Goal: Task Accomplishment & Management: Manage account settings

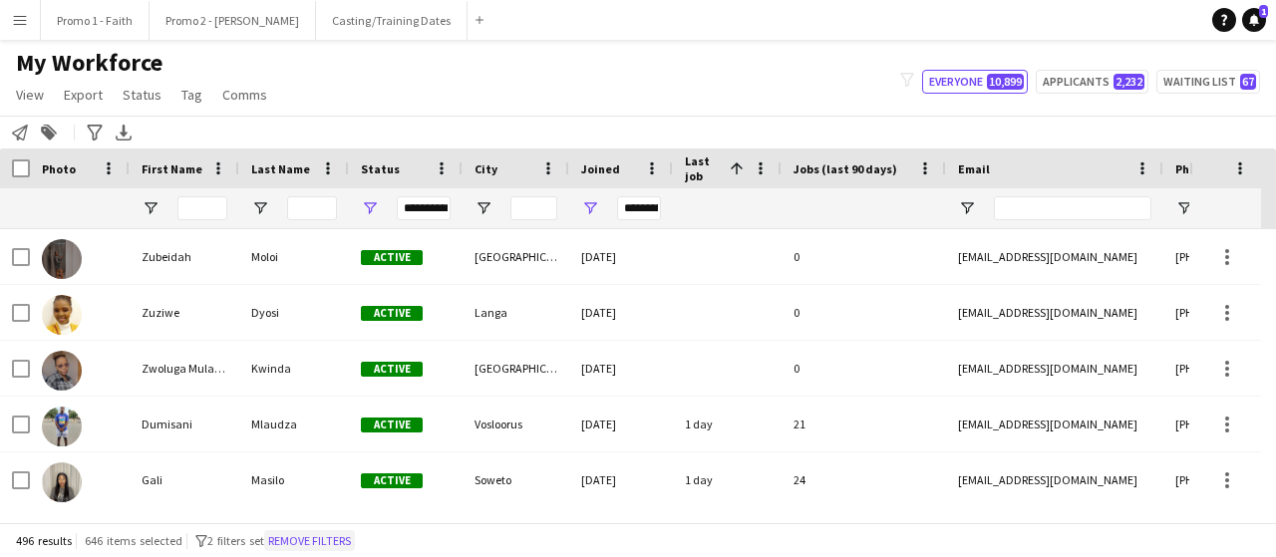
click at [333, 541] on button "Remove filters" at bounding box center [309, 541] width 91 height 22
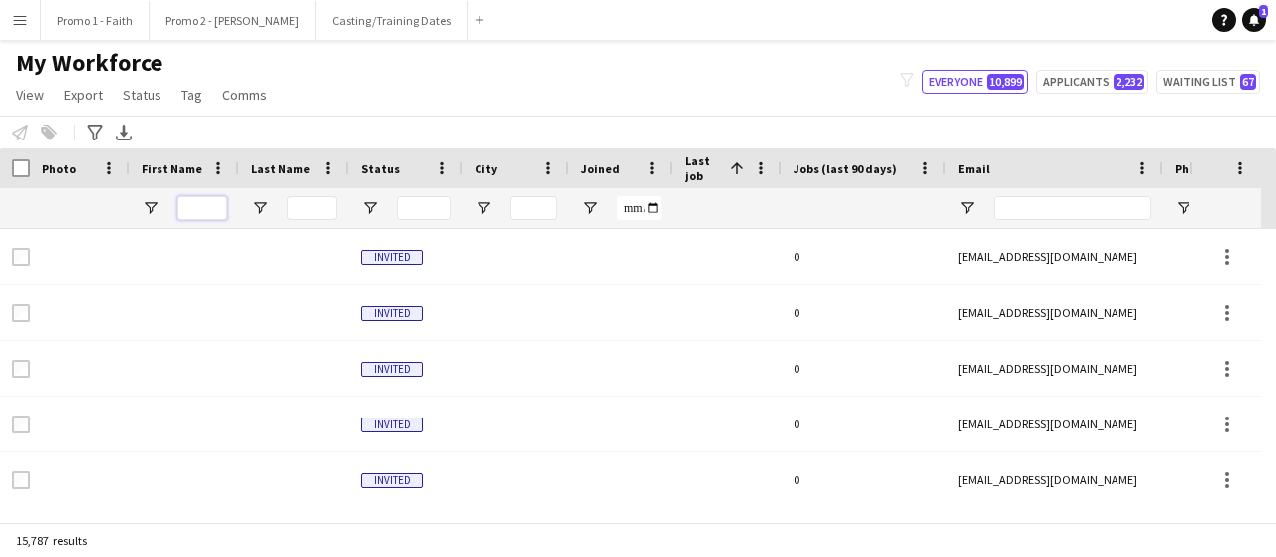
click at [204, 208] on input "First Name Filter Input" at bounding box center [202, 208] width 50 height 24
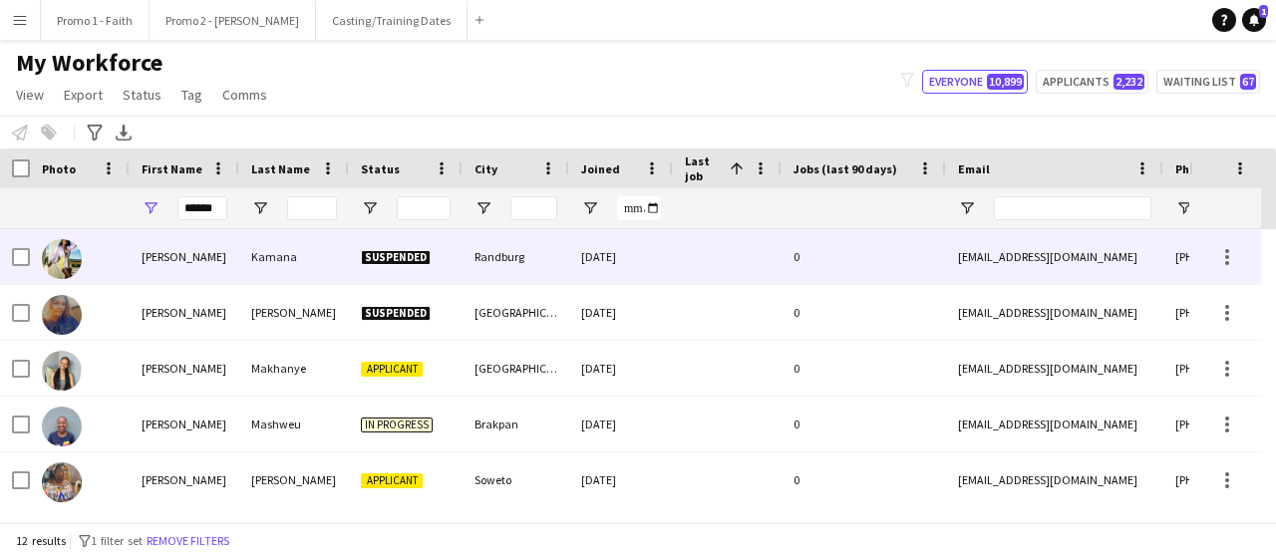
click at [337, 260] on div "Kamana" at bounding box center [294, 256] width 110 height 55
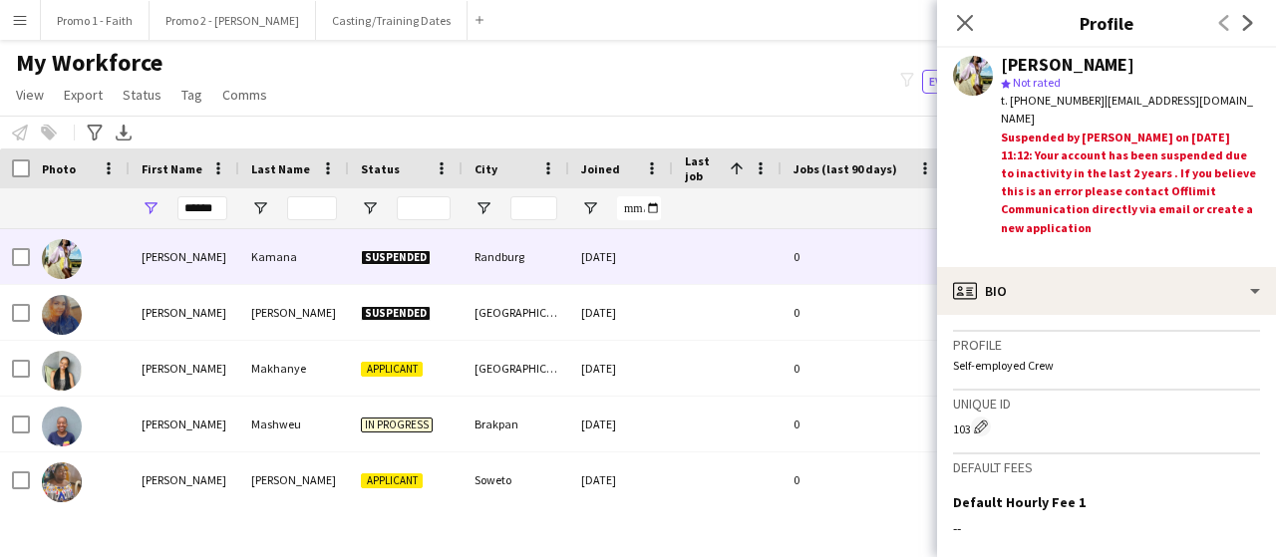
scroll to position [1074, 0]
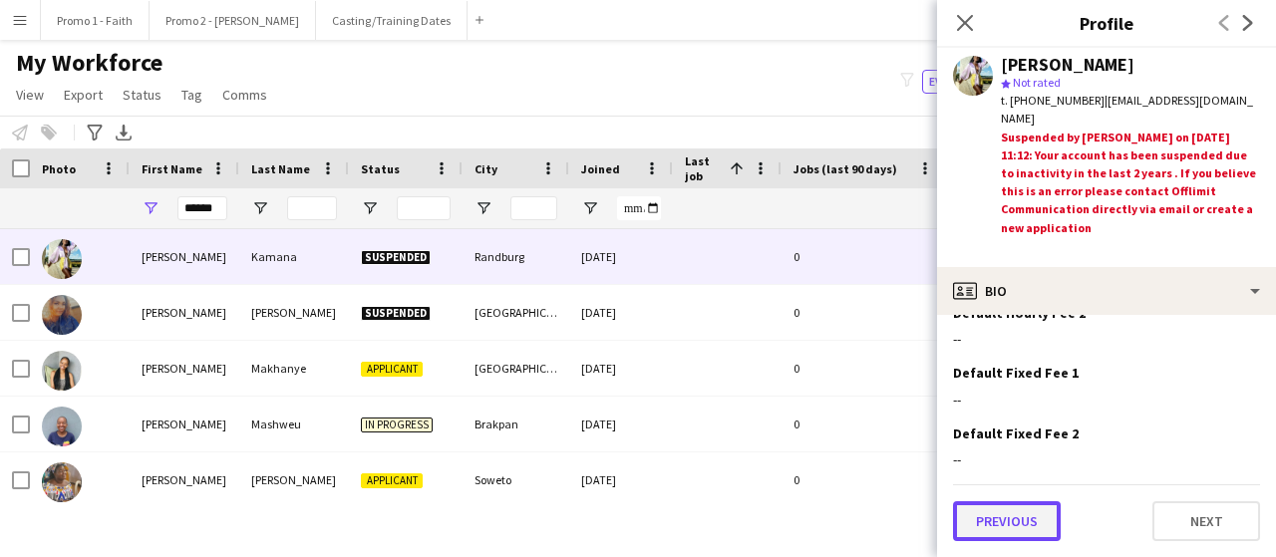
click at [1000, 526] on button "Previous" at bounding box center [1007, 522] width 108 height 40
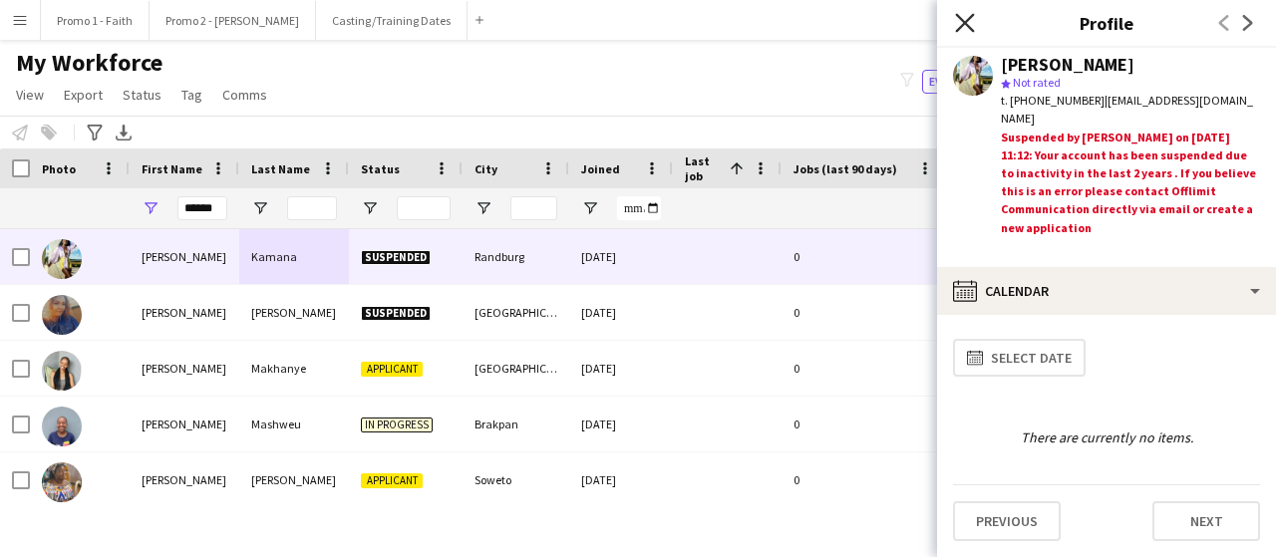
click at [963, 17] on icon "Close pop-in" at bounding box center [964, 22] width 19 height 19
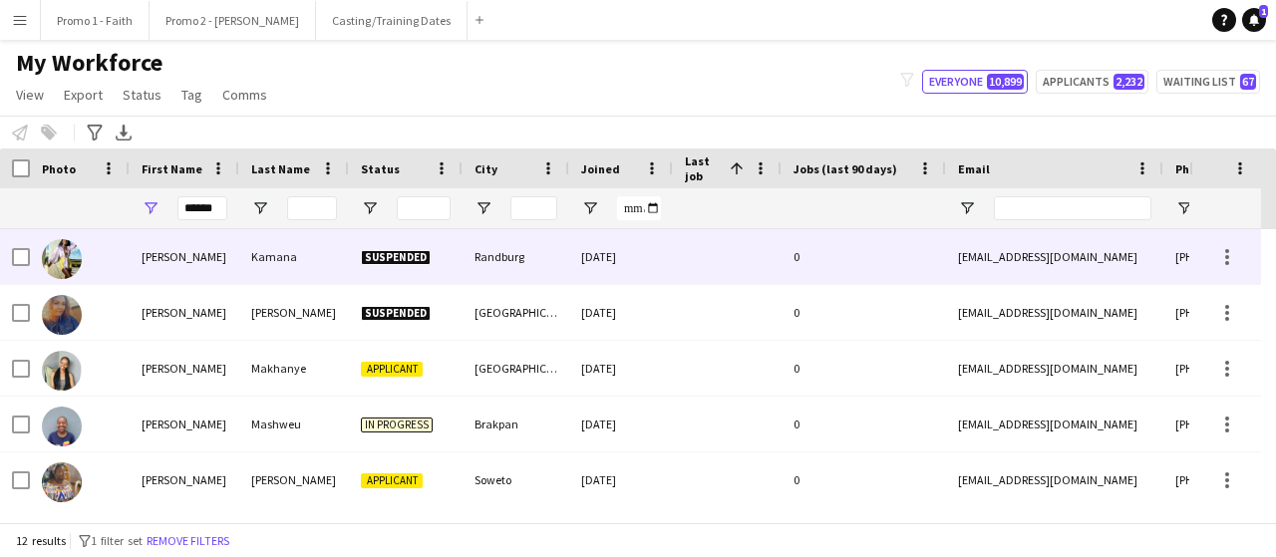
click at [563, 250] on div "Randburg" at bounding box center [516, 256] width 107 height 55
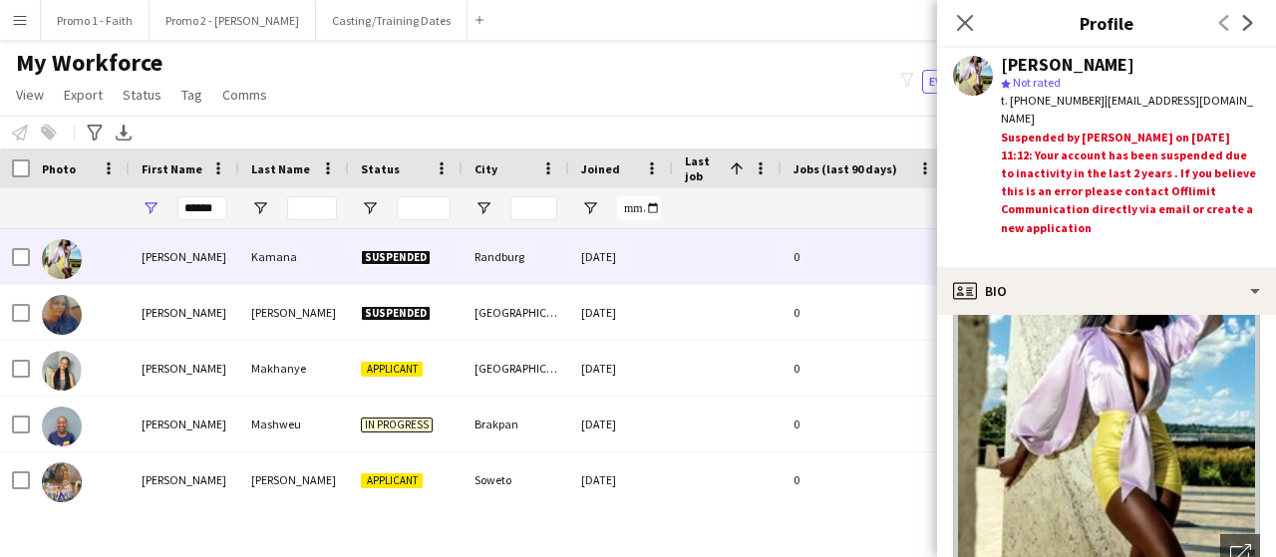
scroll to position [87, 0]
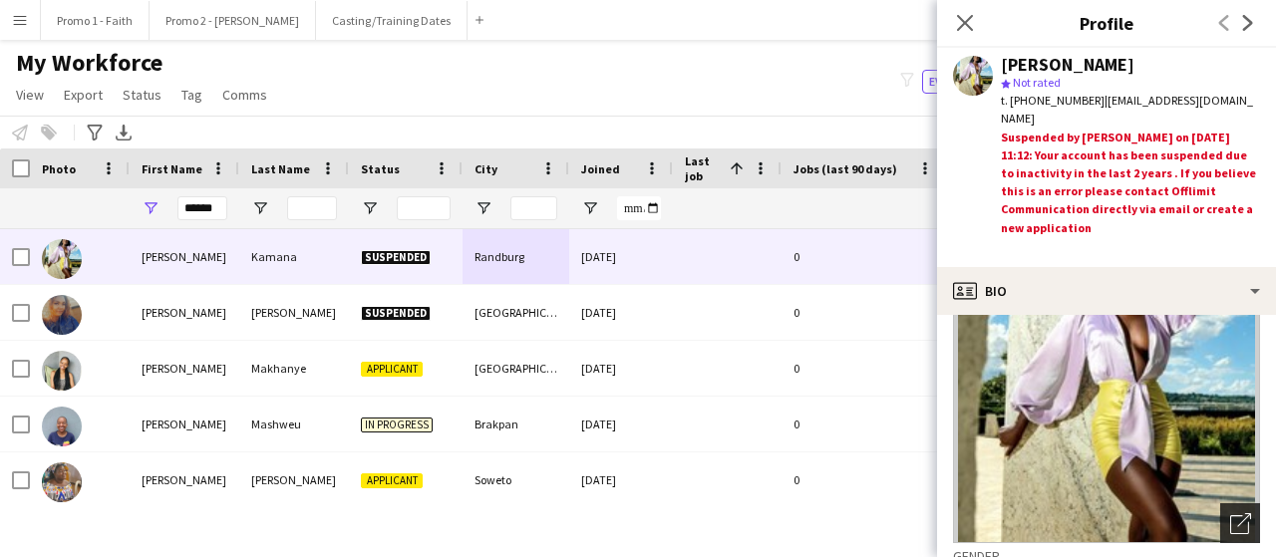
click at [1230, 521] on icon "Open photos pop-in" at bounding box center [1240, 524] width 21 height 21
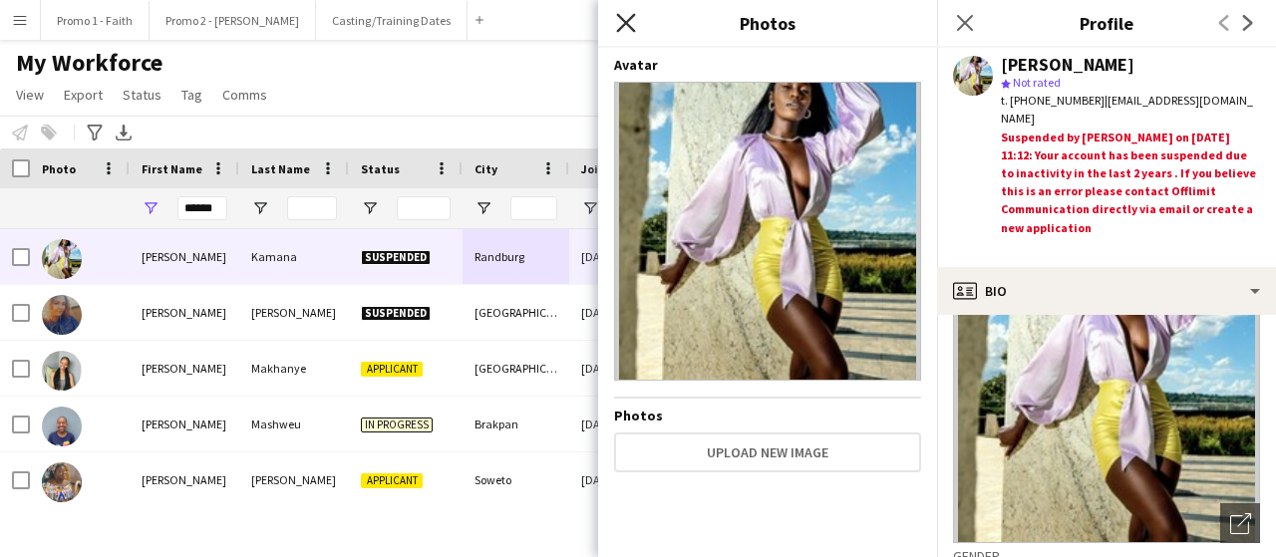
click at [626, 15] on icon "Close pop-in" at bounding box center [625, 22] width 19 height 19
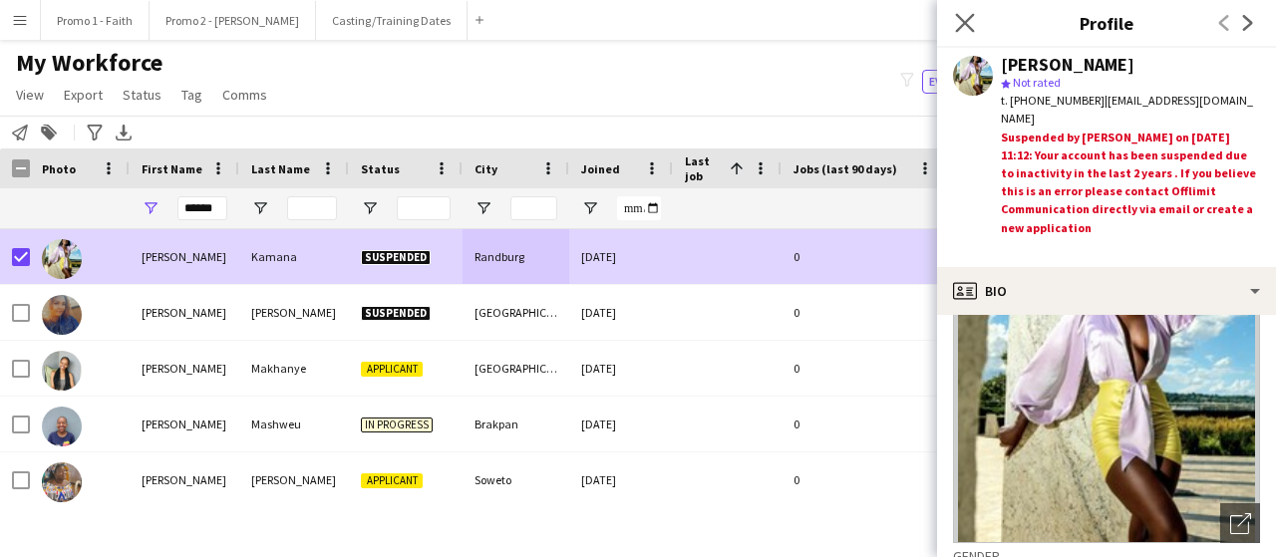
click at [975, 28] on app-icon "Close pop-in" at bounding box center [965, 23] width 29 height 29
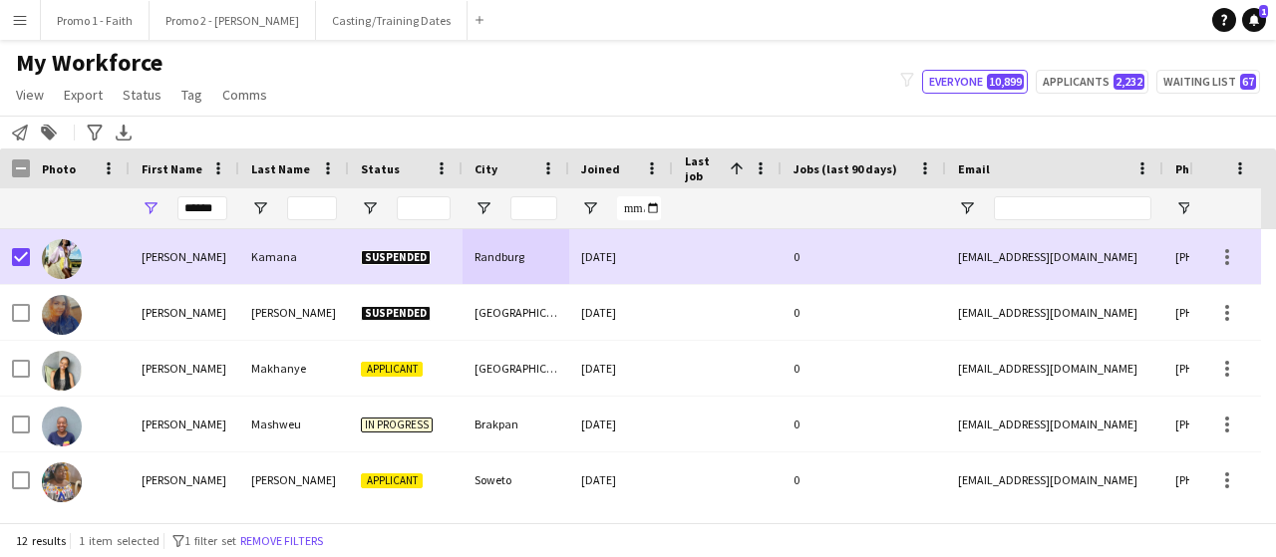
click at [972, 27] on app-navbar "Menu Boards Boards Boards All jobs Status Workforce Workforce My Workforce Recr…" at bounding box center [638, 20] width 1276 height 40
click at [154, 96] on span "Status" at bounding box center [142, 95] width 39 height 18
click at [175, 140] on link "Edit" at bounding box center [185, 138] width 140 height 42
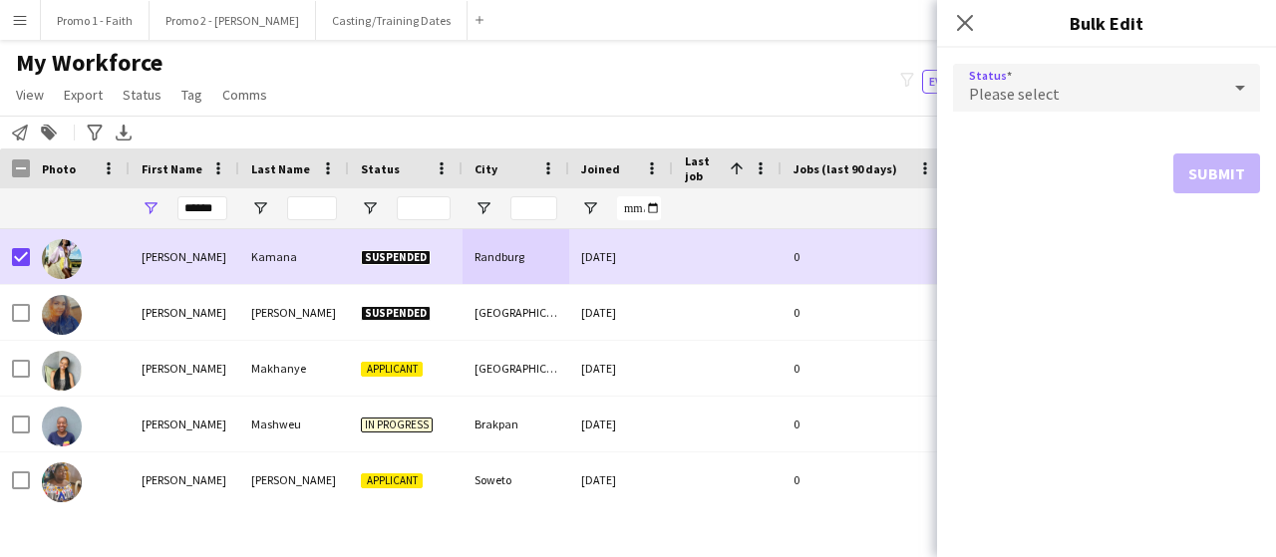
click at [1245, 84] on icon at bounding box center [1240, 88] width 24 height 40
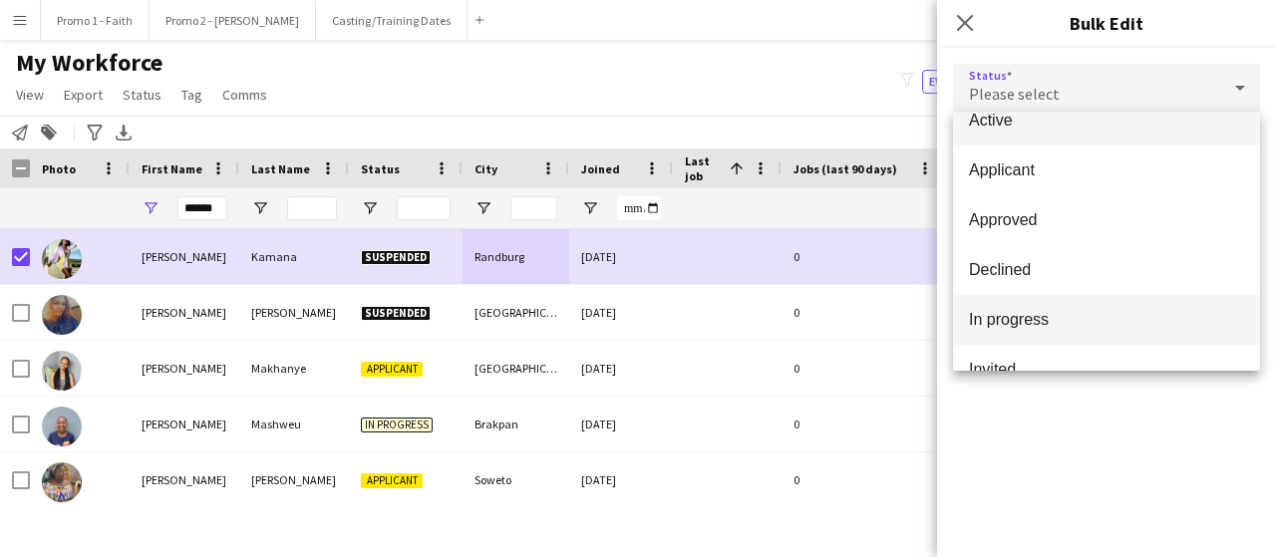
scroll to position [0, 0]
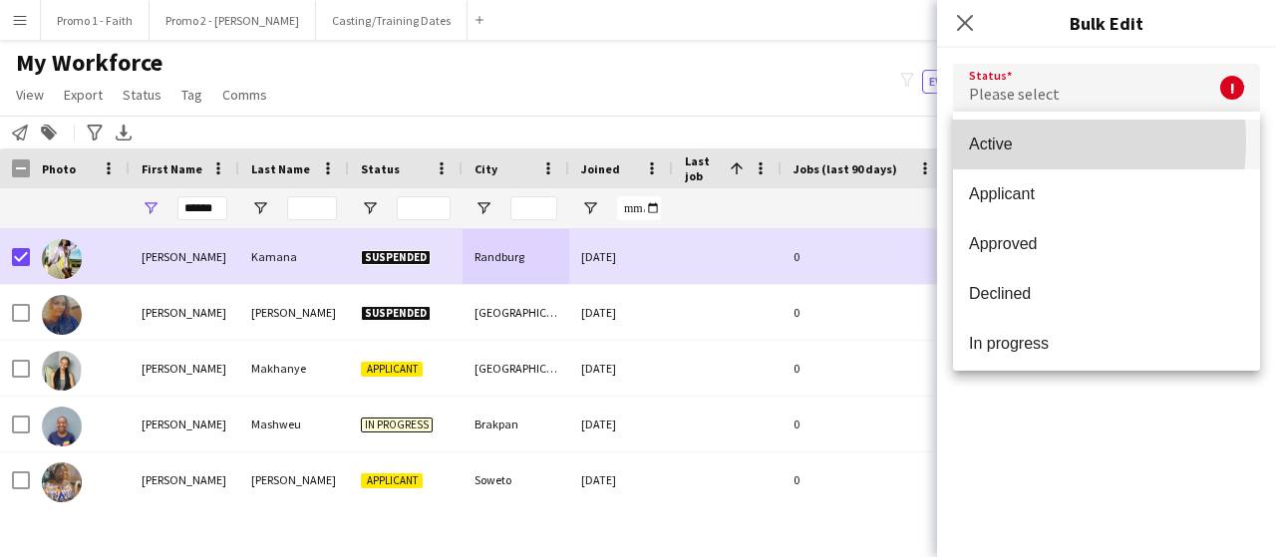
click at [1005, 142] on span "Active" at bounding box center [1106, 144] width 275 height 19
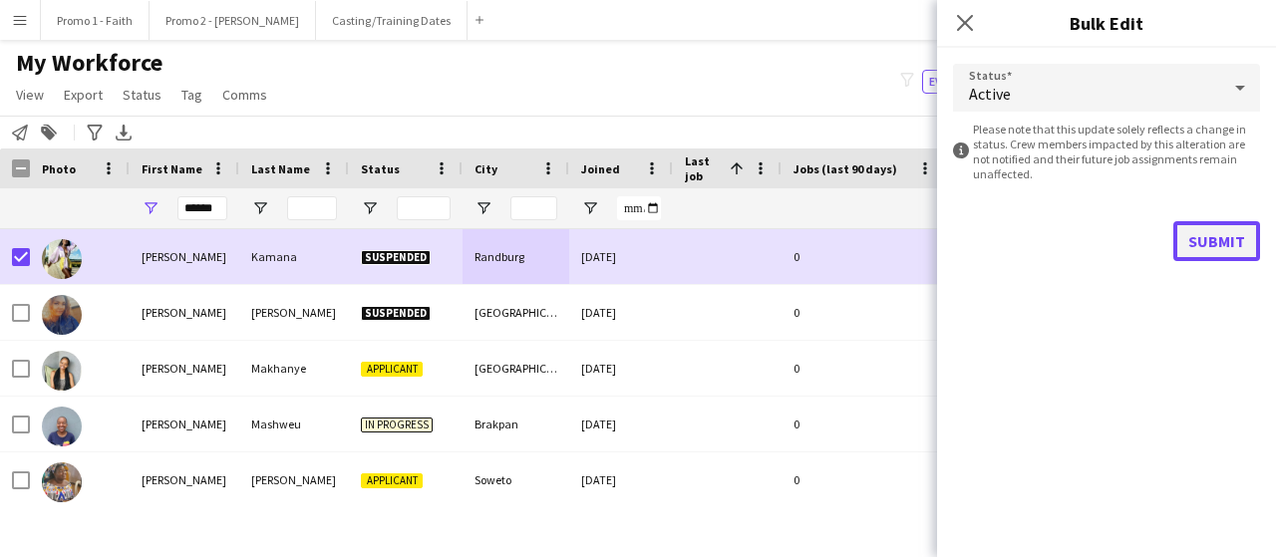
click at [1222, 242] on button "Submit" at bounding box center [1217, 241] width 87 height 40
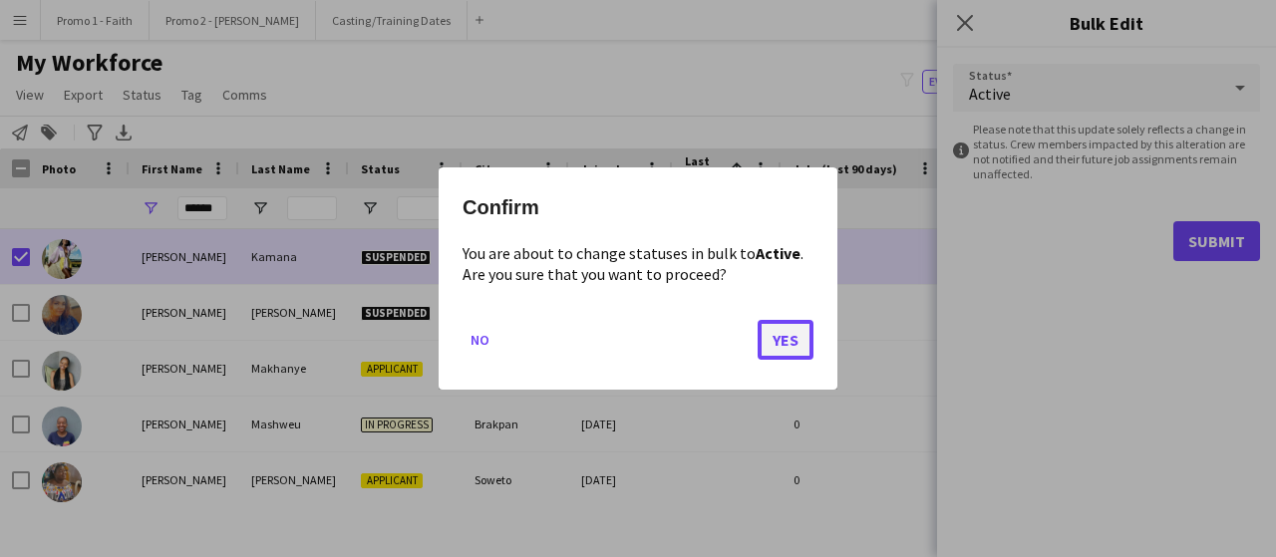
click at [790, 341] on button "Yes" at bounding box center [786, 340] width 56 height 40
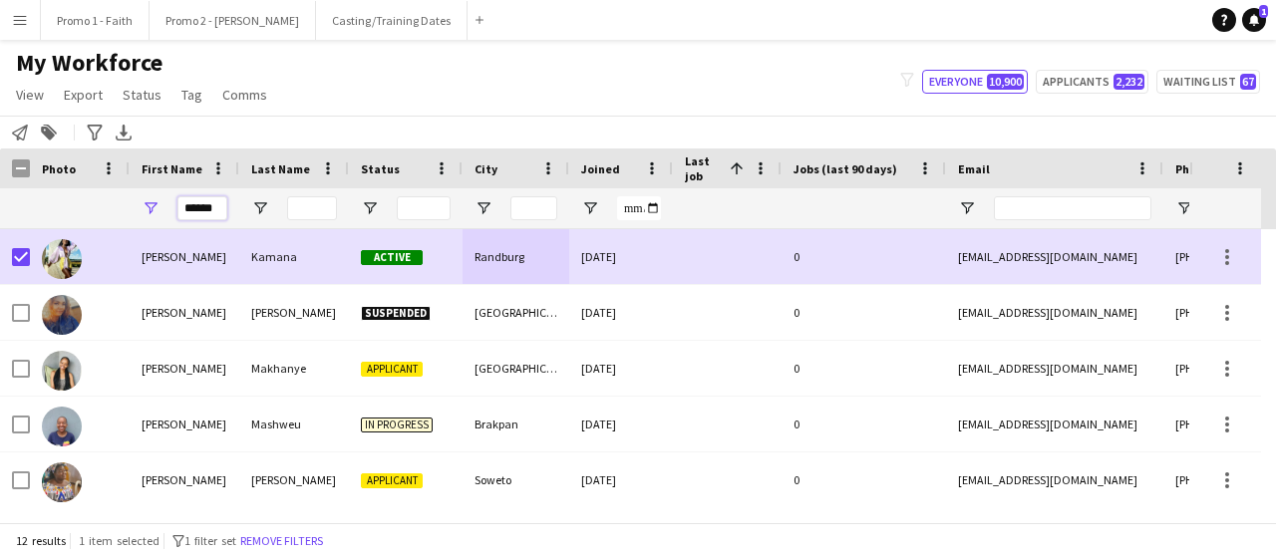
click at [212, 214] on input "******" at bounding box center [202, 208] width 50 height 24
type input "*"
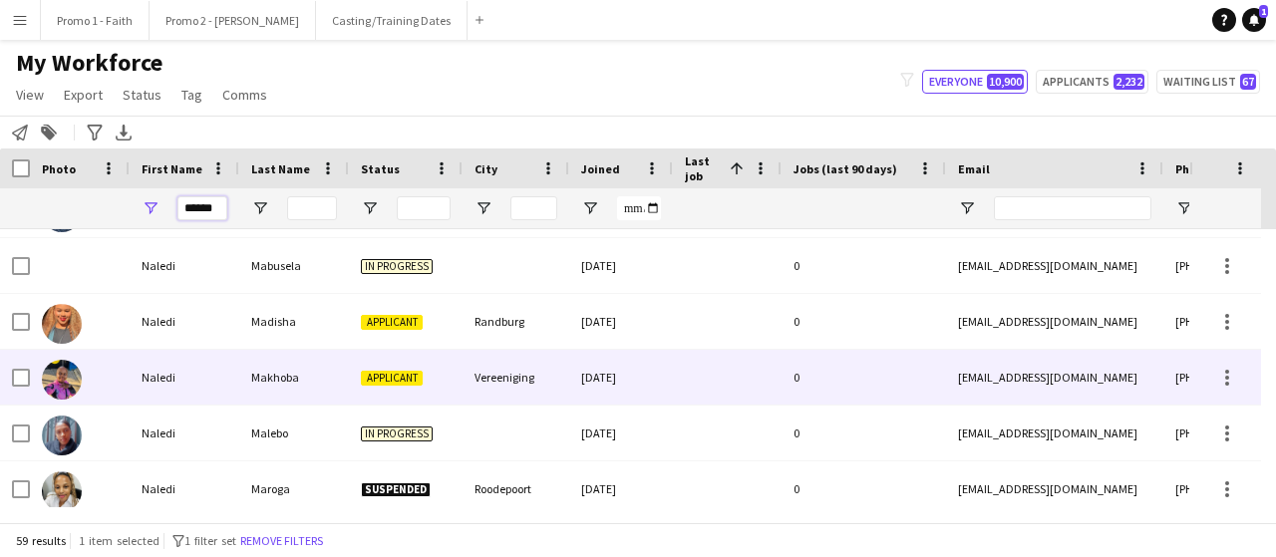
scroll to position [782, 0]
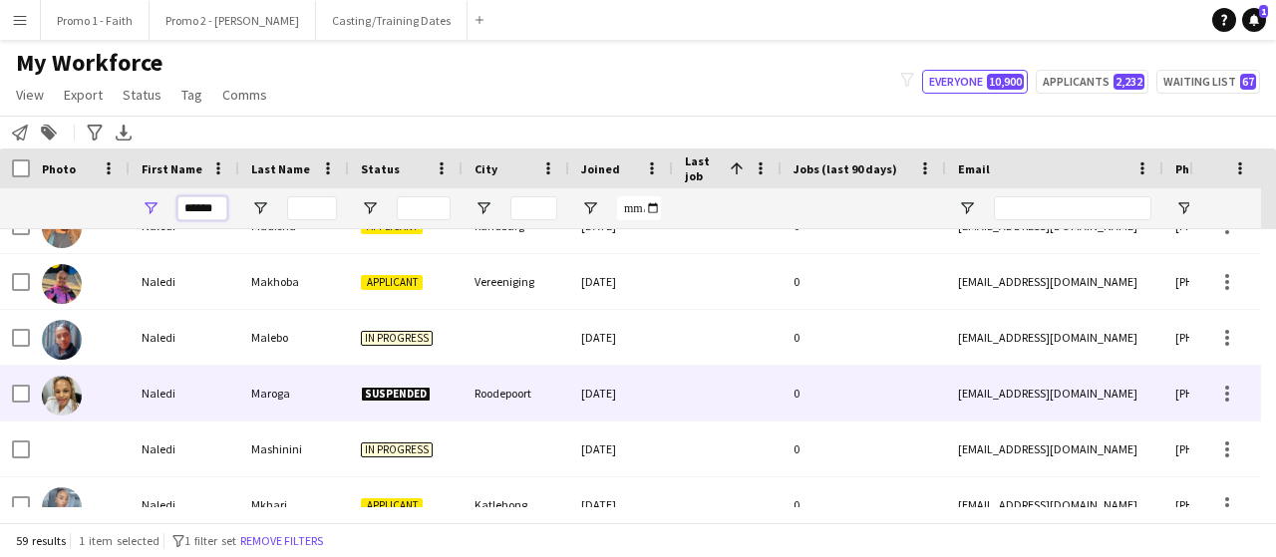
type input "******"
click at [305, 390] on div "Maroga" at bounding box center [294, 393] width 110 height 55
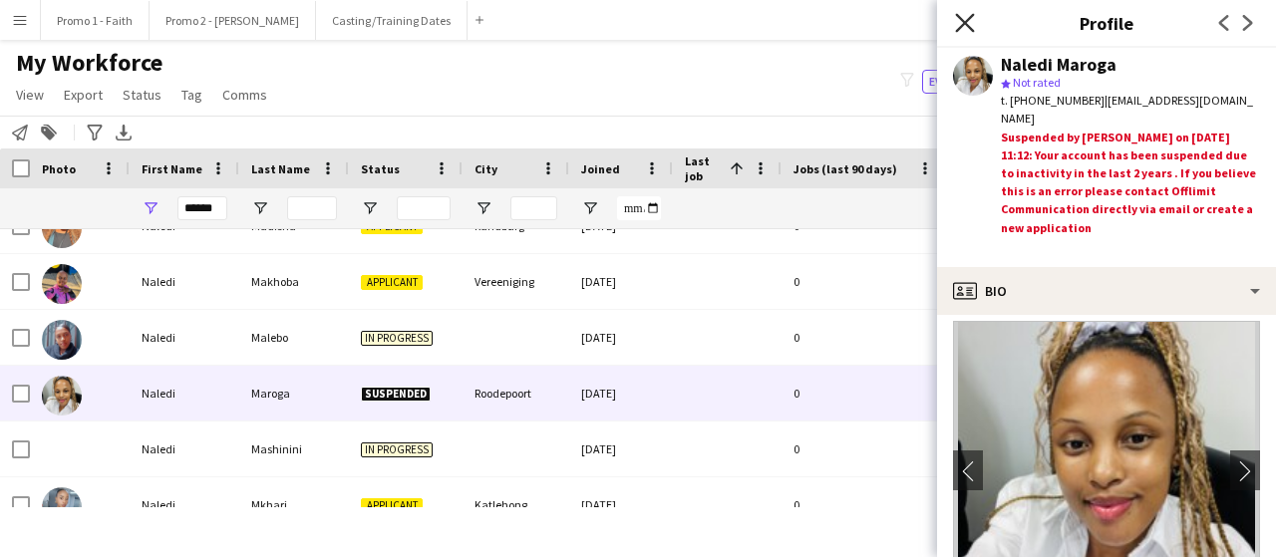
click at [973, 30] on icon at bounding box center [964, 22] width 19 height 19
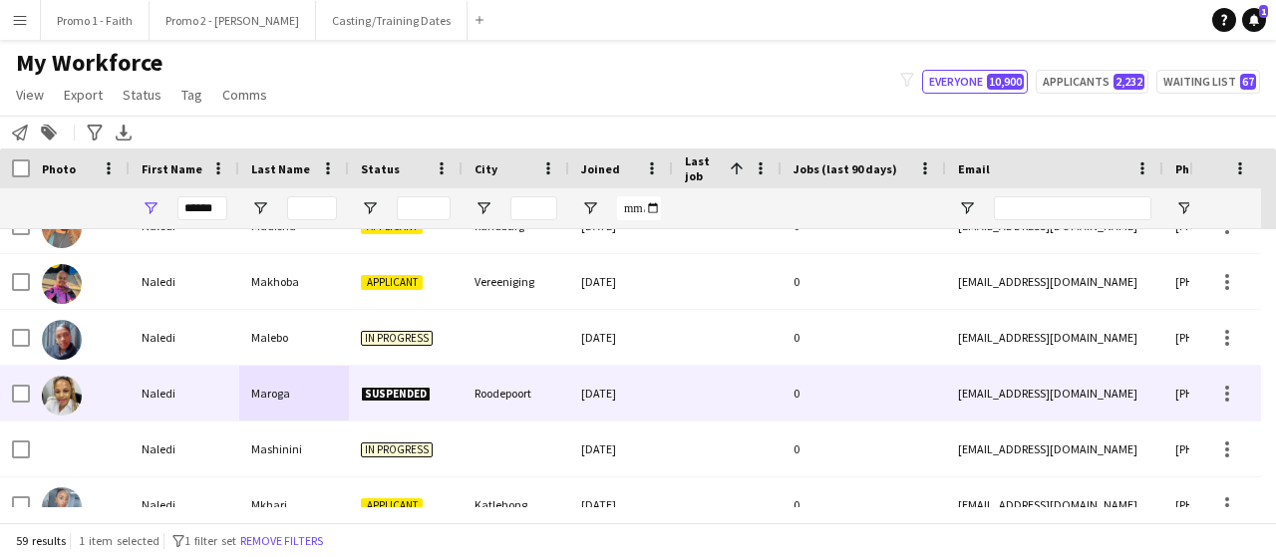
click at [521, 382] on div "Roodepoort" at bounding box center [516, 393] width 107 height 55
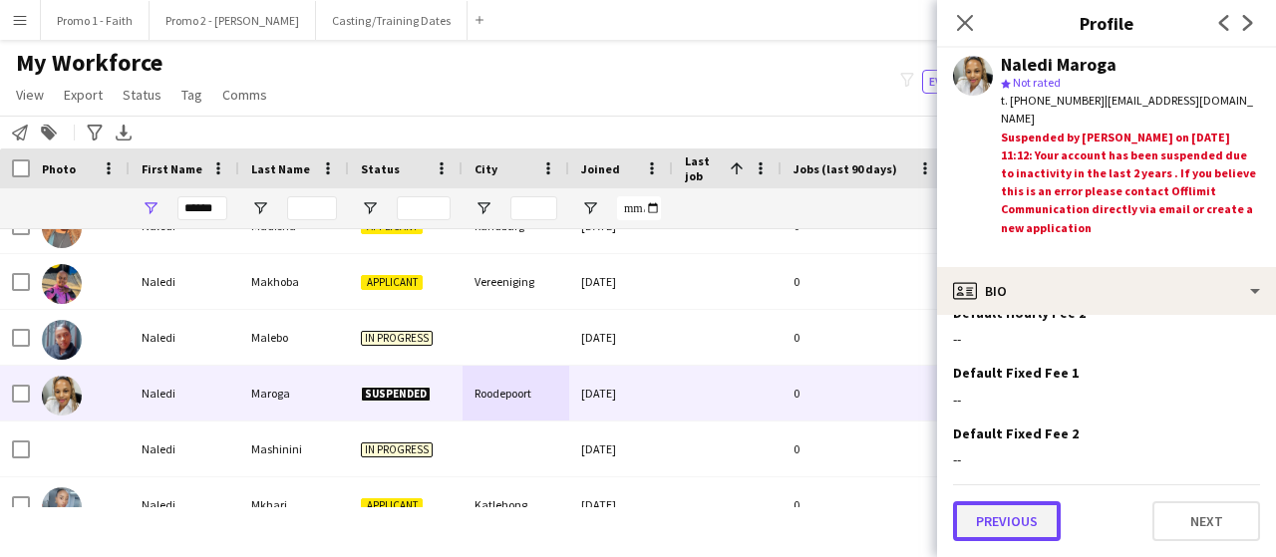
click at [1024, 521] on button "Previous" at bounding box center [1007, 522] width 108 height 40
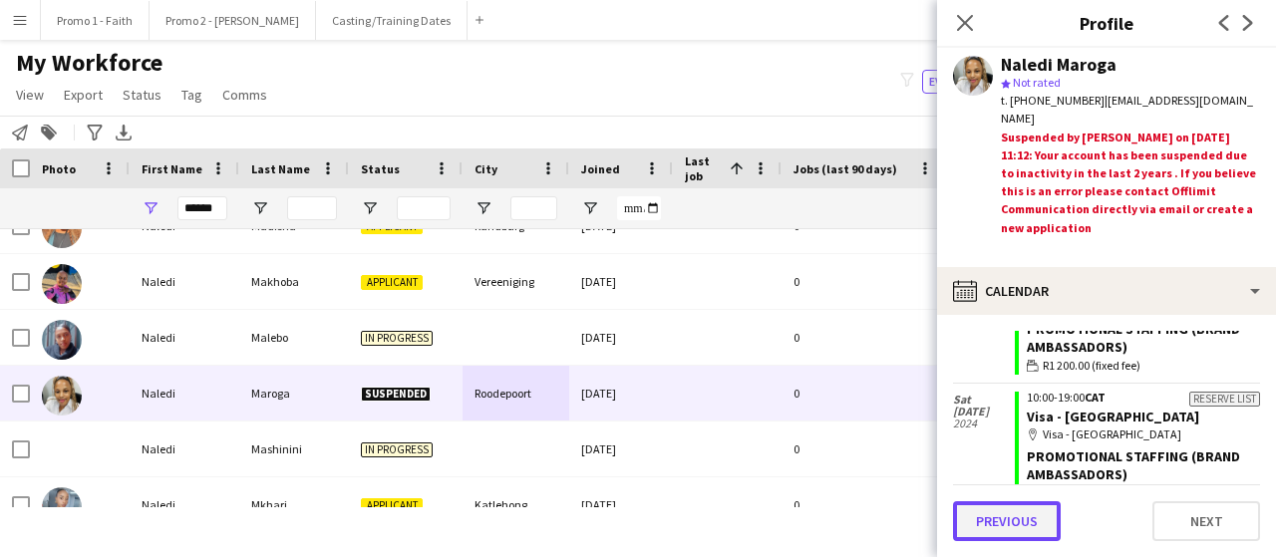
click at [1013, 516] on button "Previous" at bounding box center [1007, 522] width 108 height 40
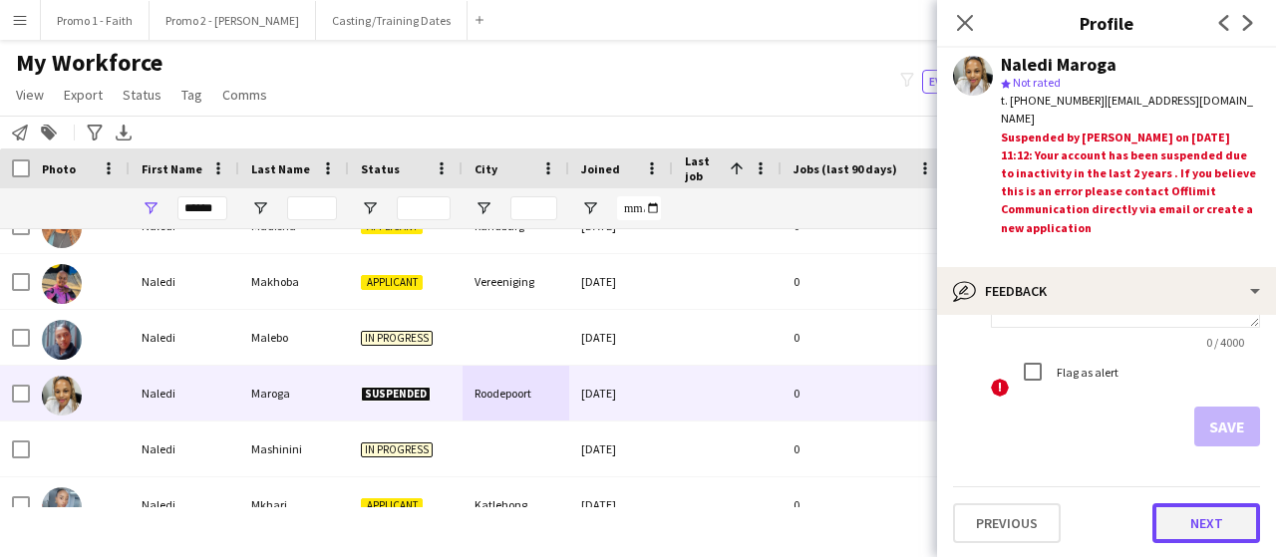
click at [1175, 514] on button "Next" at bounding box center [1207, 524] width 108 height 40
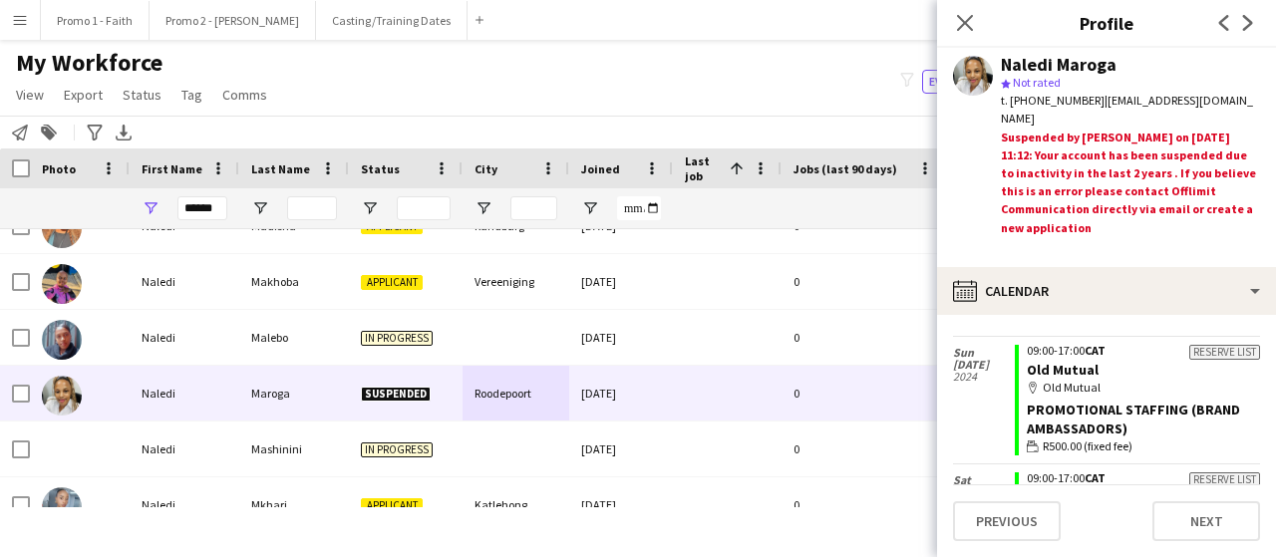
scroll to position [1981, 0]
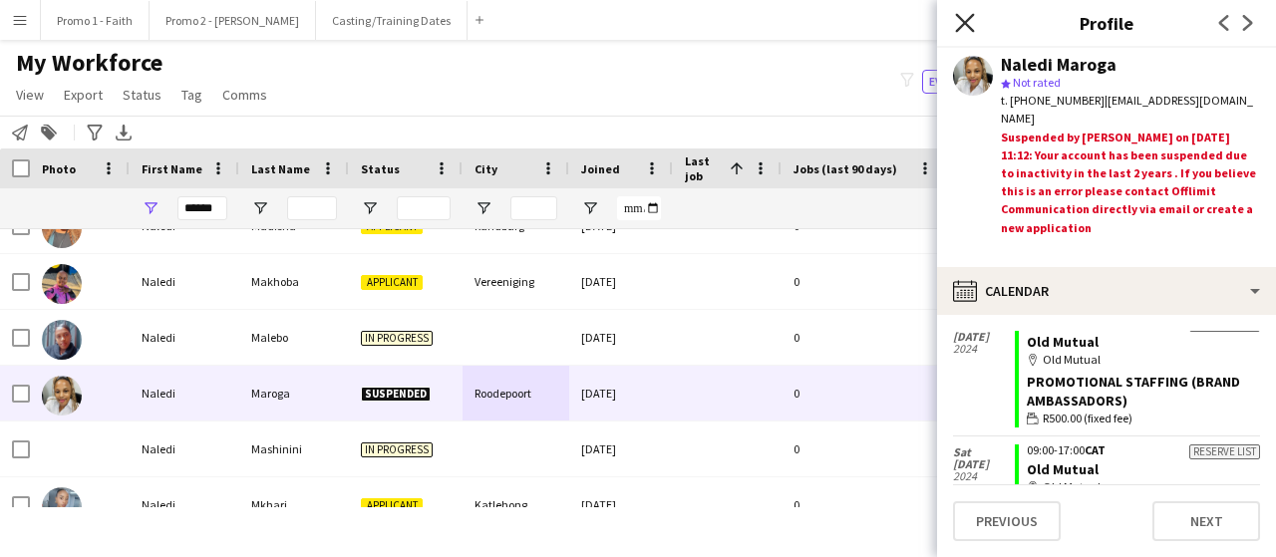
click at [967, 27] on icon "Close pop-in" at bounding box center [964, 22] width 19 height 19
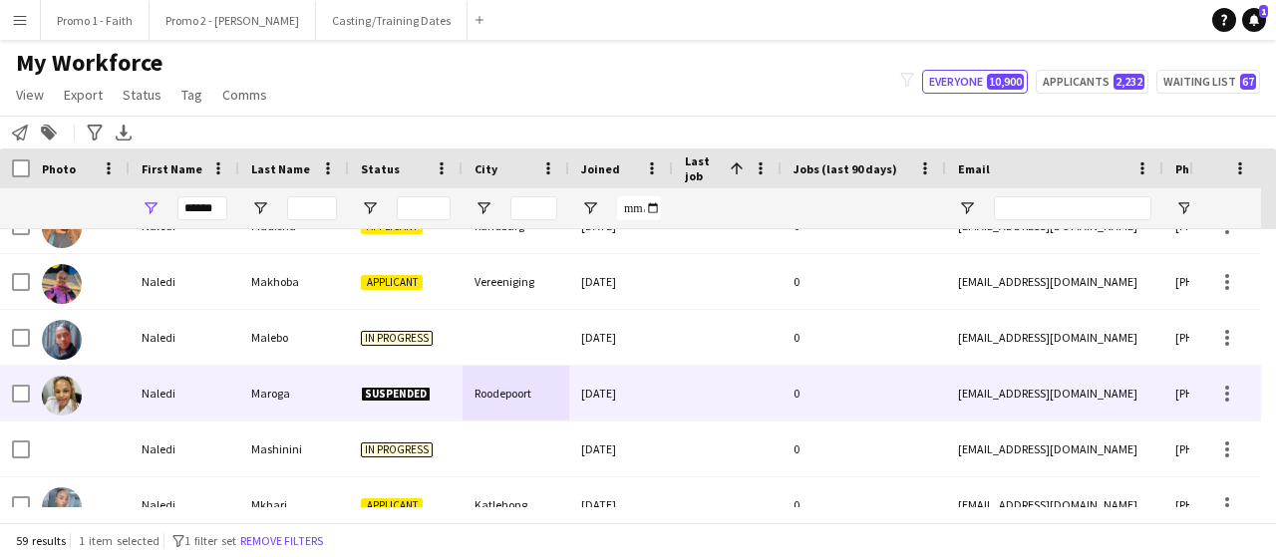
click at [457, 391] on div "Suspended" at bounding box center [406, 393] width 114 height 55
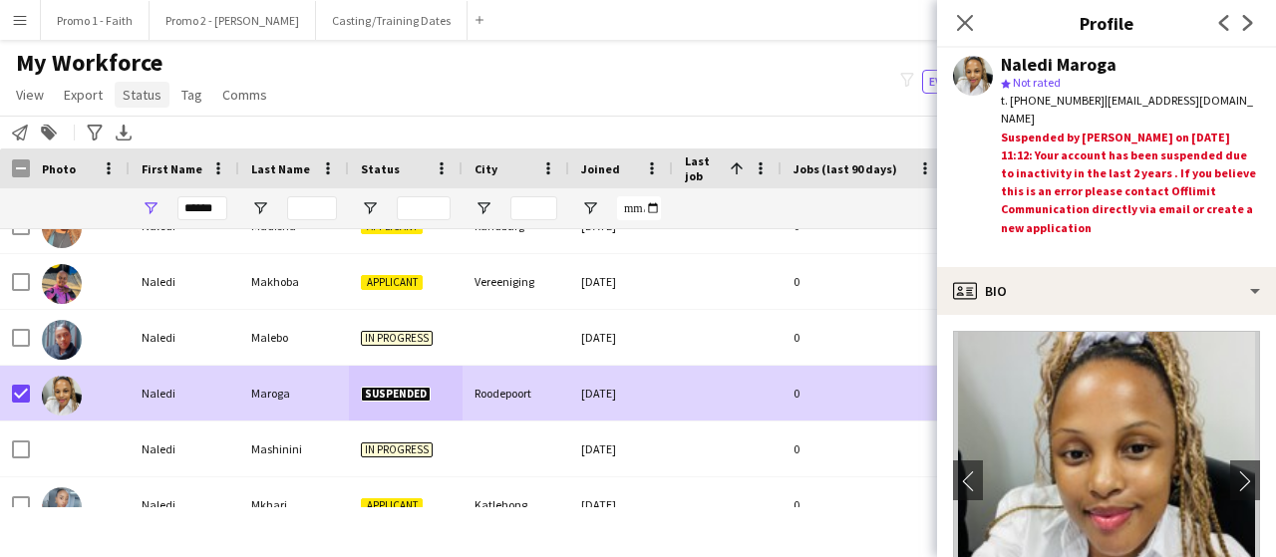
click at [139, 94] on span "Status" at bounding box center [142, 95] width 39 height 18
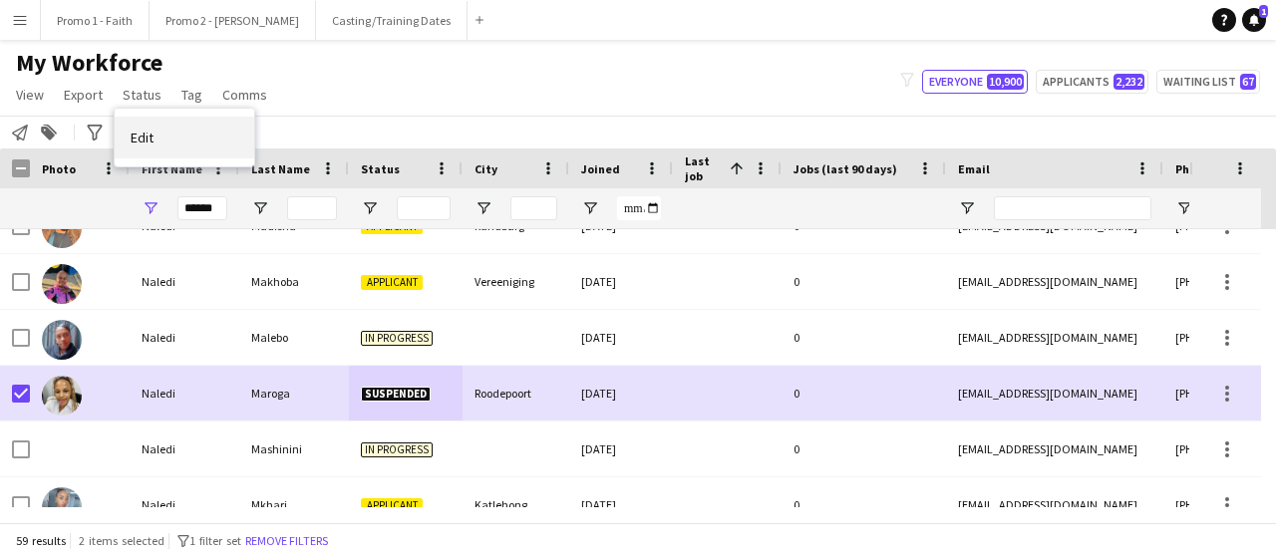
click at [160, 128] on link "Edit" at bounding box center [185, 138] width 140 height 42
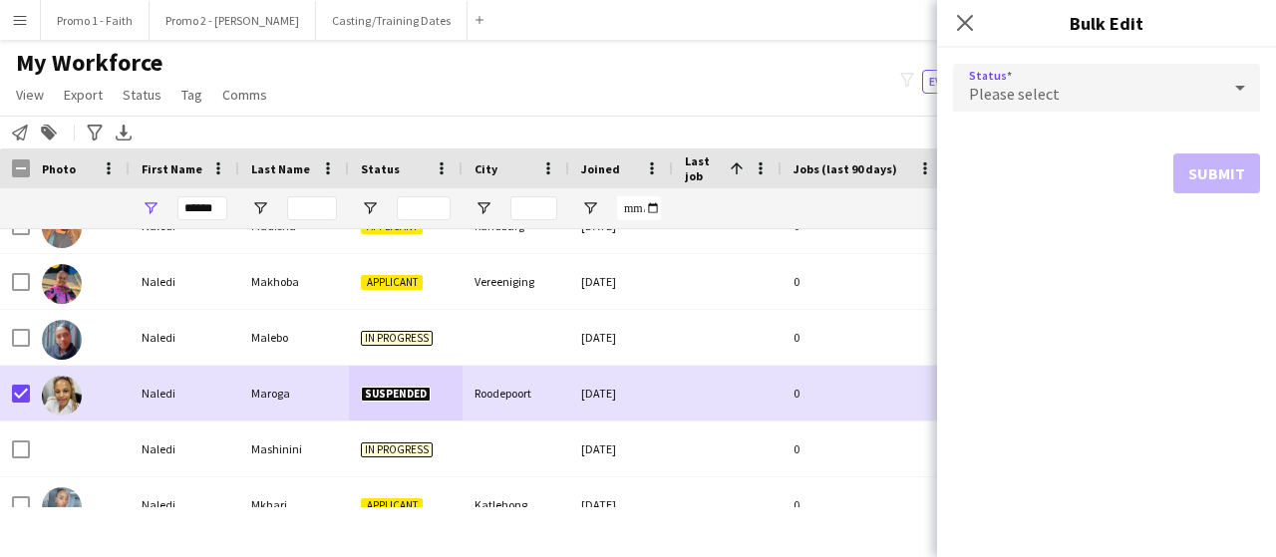
click at [1234, 89] on icon at bounding box center [1240, 88] width 24 height 40
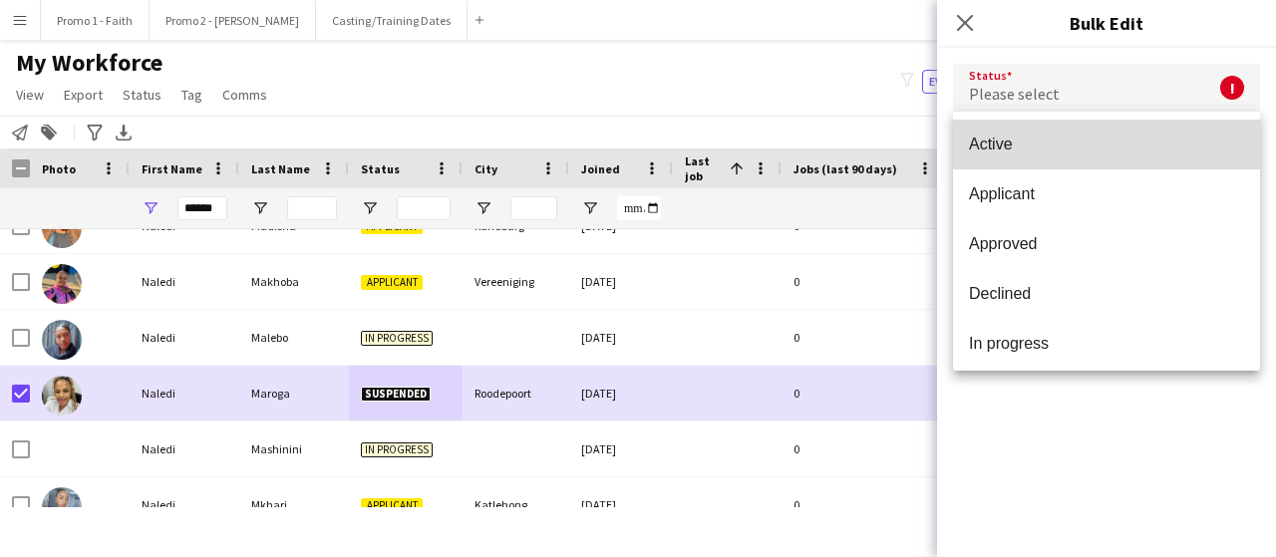
click at [1165, 142] on span "Active" at bounding box center [1106, 144] width 275 height 19
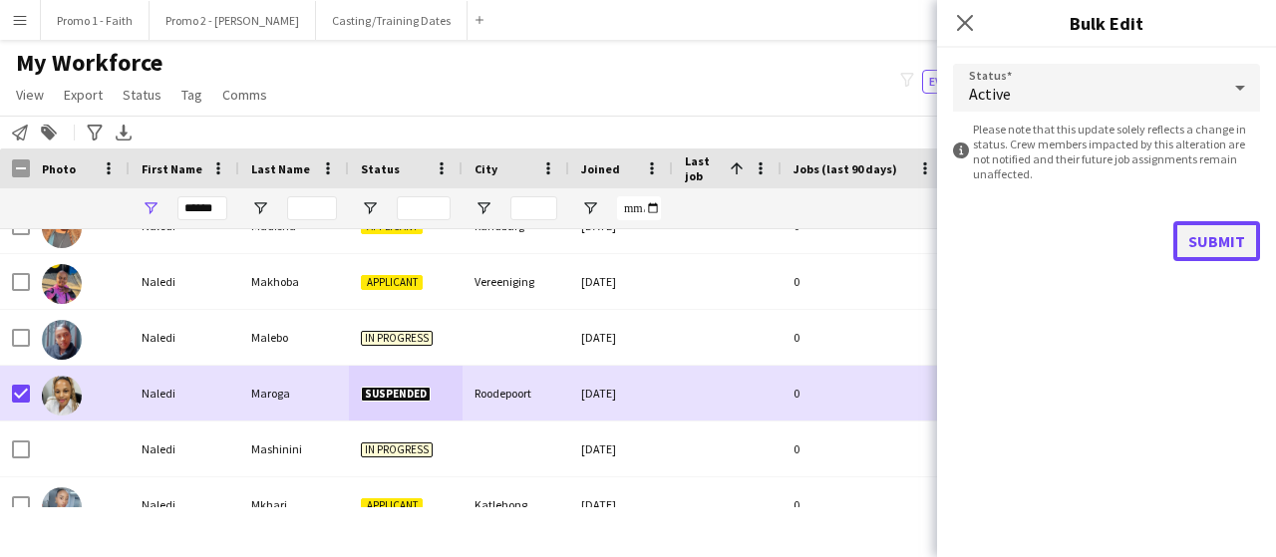
click at [1217, 240] on button "Submit" at bounding box center [1217, 241] width 87 height 40
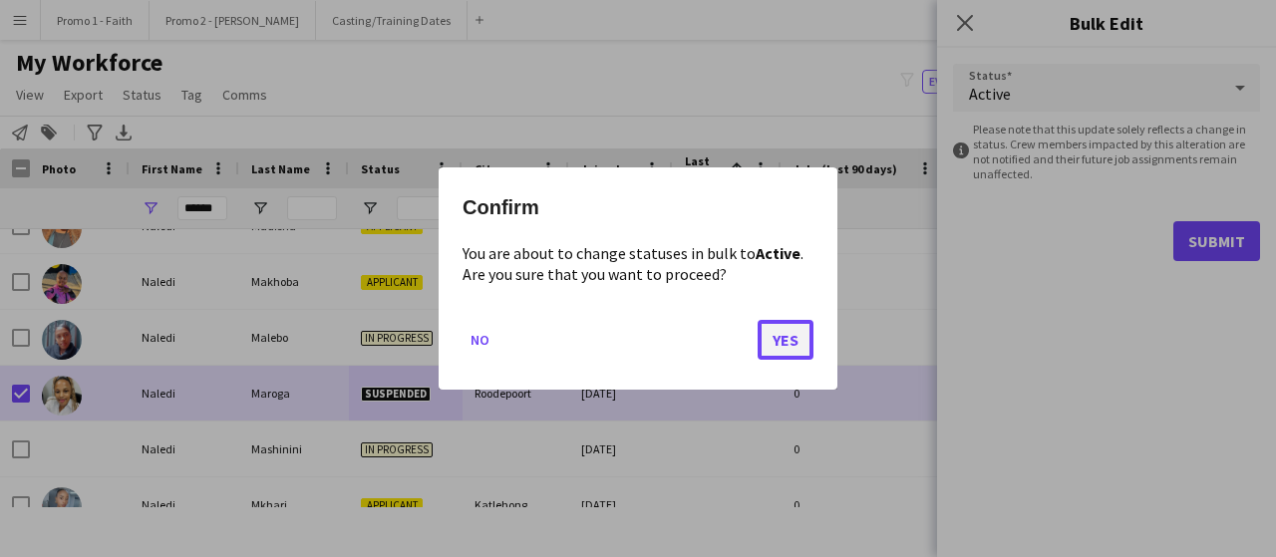
click at [785, 335] on button "Yes" at bounding box center [786, 340] width 56 height 40
